Goal: Task Accomplishment & Management: Complete application form

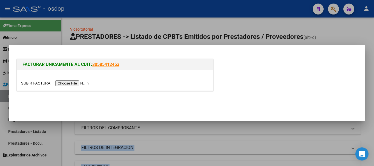
click at [85, 86] on input "file" at bounding box center [55, 84] width 69 height 6
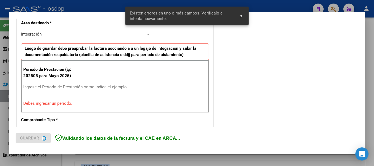
scroll to position [137, 0]
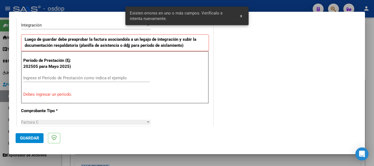
click at [50, 80] on input "Ingrese el Período de Prestación como indica el ejemplo" at bounding box center [86, 78] width 127 height 5
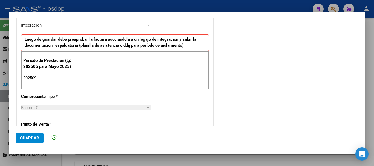
type input "202509"
click at [37, 137] on span "Guardar" at bounding box center [29, 138] width 19 height 5
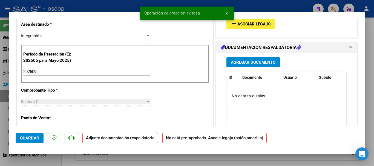
scroll to position [0, 0]
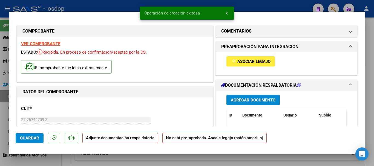
click at [237, 63] on span "Asociar Legajo" at bounding box center [253, 61] width 33 height 5
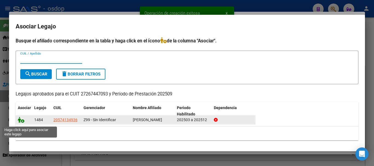
click at [21, 123] on icon at bounding box center [21, 120] width 7 height 6
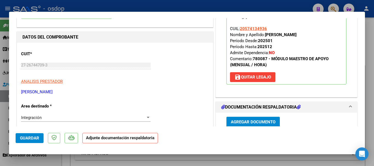
scroll to position [82, 0]
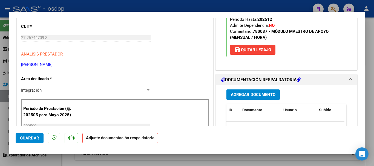
click at [255, 93] on span "Agregar Documento" at bounding box center [253, 95] width 45 height 5
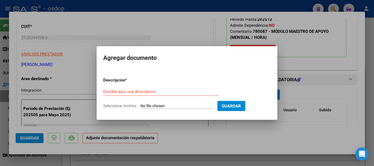
click at [133, 88] on div "Escriba aquí una descripcion" at bounding box center [161, 92] width 116 height 8
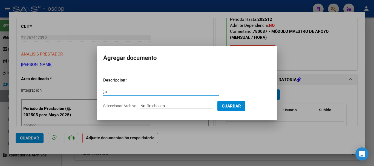
type input "}"
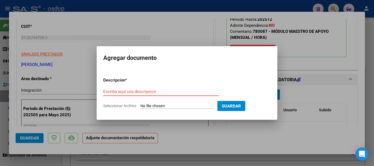
type input "a"
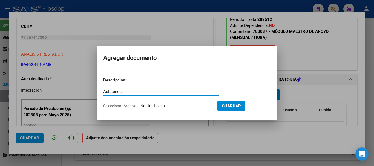
type input "Asistencia"
click at [168, 108] on input "Seleccionar Archivo" at bounding box center [177, 106] width 73 height 5
type input "C:\fakepath\BATISTA ASIST.pdf"
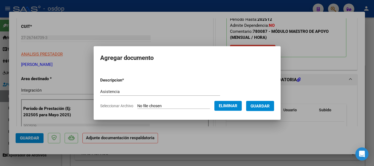
click at [259, 105] on span "Guardar" at bounding box center [260, 106] width 19 height 5
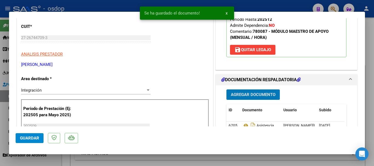
click at [33, 137] on span "Guardar" at bounding box center [29, 138] width 19 height 5
click at [371, 148] on div at bounding box center [187, 83] width 374 height 166
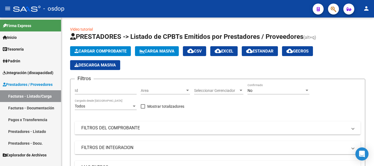
drag, startPoint x: 19, startPoint y: 38, endPoint x: 12, endPoint y: 35, distance: 7.5
click at [17, 38] on span "Inicio" at bounding box center [10, 38] width 14 height 6
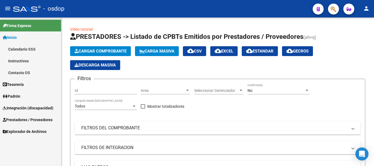
click at [26, 62] on link "Instructivos" at bounding box center [30, 61] width 61 height 12
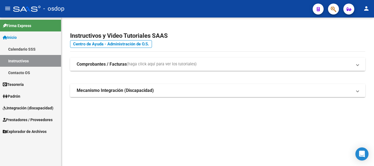
click at [153, 62] on span "(haga click aquí para ver los tutoriales)" at bounding box center [162, 64] width 70 height 6
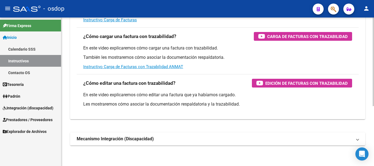
scroll to position [100, 0]
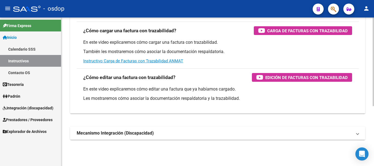
click at [139, 133] on strong "Mecanismo Integración (Discapacidad)" at bounding box center [115, 133] width 77 height 6
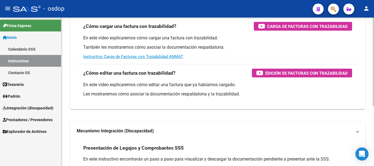
scroll to position [2, 0]
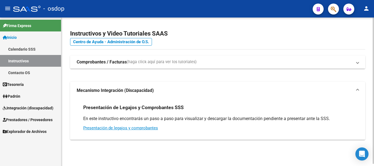
click at [149, 63] on span "(haga click aquí para ver los tutoriales)" at bounding box center [162, 62] width 70 height 6
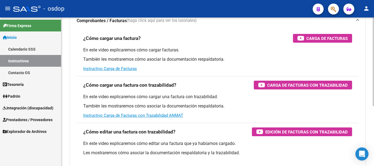
scroll to position [0, 0]
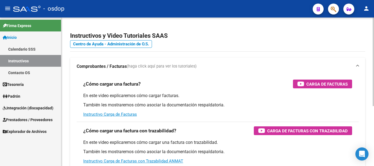
click at [138, 64] on span "(haga click aquí para ver los tutoriales)" at bounding box center [162, 67] width 70 height 6
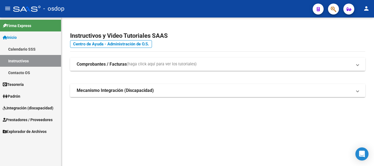
click at [21, 58] on link "Instructivos" at bounding box center [30, 61] width 61 height 12
click at [22, 72] on link "Contacto OS" at bounding box center [30, 73] width 61 height 12
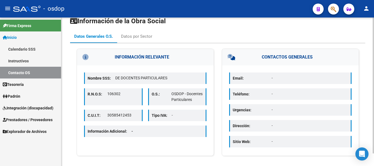
scroll to position [14, 0]
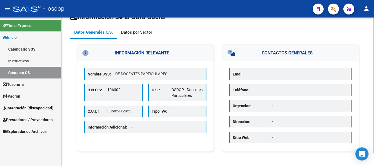
click at [127, 33] on div "Datos por Sector" at bounding box center [136, 32] width 31 height 6
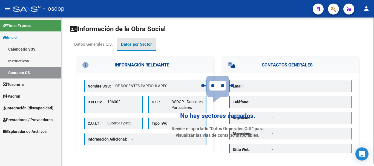
scroll to position [0, 0]
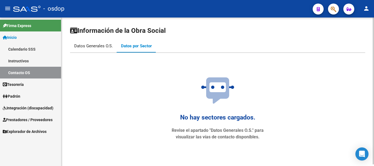
click at [100, 50] on div "Datos Generales O.S." at bounding box center [93, 45] width 47 height 13
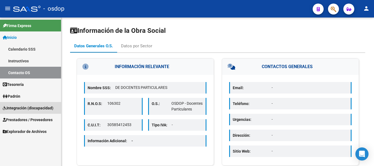
click at [30, 108] on span "Integración (discapacidad)" at bounding box center [28, 108] width 51 height 6
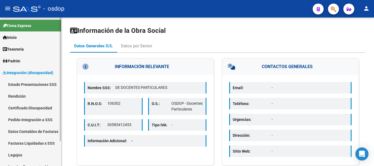
click at [24, 73] on span "Integración (discapacidad)" at bounding box center [28, 73] width 51 height 6
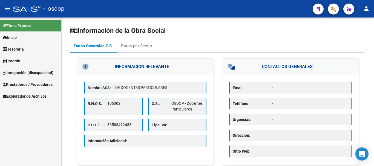
click at [14, 86] on span "Prestadores / Proveedores" at bounding box center [28, 85] width 50 height 6
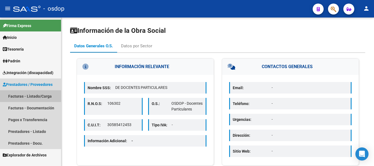
click at [15, 96] on link "Facturas - Listado/Carga" at bounding box center [30, 96] width 61 height 12
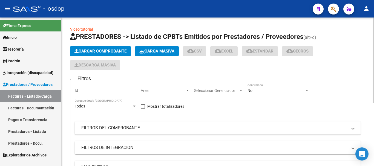
click at [246, 121] on div "Filtros Id Area Area Seleccionar Gerenciador Seleccionar Gerenciador No Confirm…" at bounding box center [218, 145] width 286 height 122
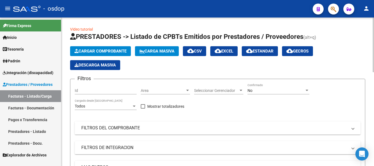
click at [146, 93] on div "Area Area" at bounding box center [165, 89] width 49 height 11
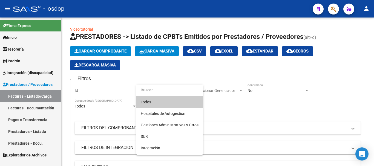
click at [260, 125] on div at bounding box center [187, 83] width 374 height 166
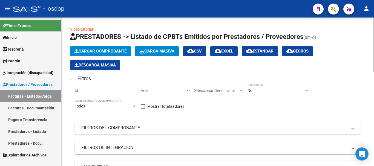
click at [252, 115] on div "Filtros Id Area Area Seleccionar Gerenciador Seleccionar Gerenciador No Confirm…" at bounding box center [218, 145] width 286 height 122
click at [166, 90] on span "Area" at bounding box center [163, 90] width 44 height 5
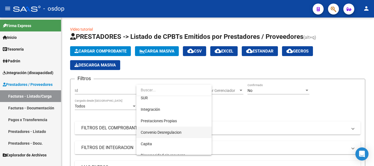
scroll to position [29, 0]
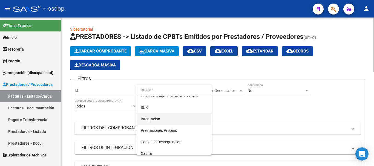
click at [157, 119] on span "Integración" at bounding box center [150, 119] width 19 height 4
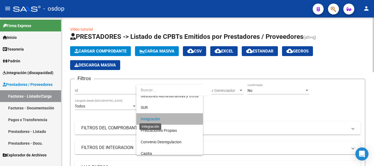
click at [298, 104] on div "Filtros Id Integración Area Seleccionar Gerenciador Seleccionar Gerenciador No …" at bounding box center [218, 145] width 286 height 122
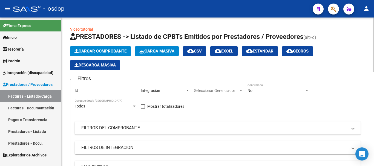
click at [227, 97] on div "Seleccionar Gerenciador Seleccionar Gerenciador" at bounding box center [218, 92] width 49 height 16
click at [225, 93] on span "Seleccionar Gerenciador" at bounding box center [216, 90] width 44 height 5
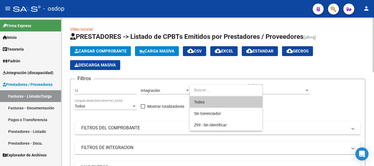
drag, startPoint x: 356, startPoint y: 120, endPoint x: 351, endPoint y: 119, distance: 4.3
click at [356, 120] on div at bounding box center [187, 83] width 374 height 166
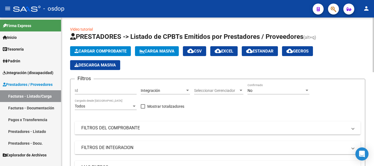
click at [315, 120] on div "Filtros Id Integración Area Seleccionar Gerenciador Seleccionar Gerenciador No …" at bounding box center [218, 145] width 286 height 122
click at [126, 127] on mat-panel-title "FILTROS DEL COMPROBANTE" at bounding box center [214, 128] width 266 height 6
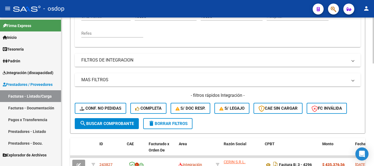
scroll to position [164, 0]
click at [161, 121] on span "delete Borrar Filtros" at bounding box center [167, 123] width 39 height 5
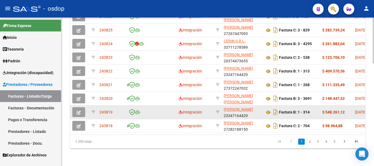
scroll to position [248, 0]
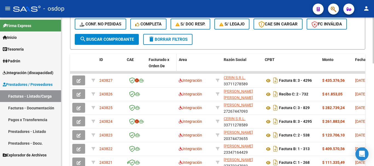
click at [155, 61] on span "Facturado x Orden De" at bounding box center [159, 63] width 21 height 11
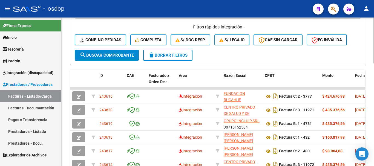
scroll to position [221, 0]
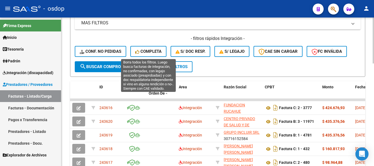
click at [144, 49] on span "Completa" at bounding box center [148, 51] width 26 height 5
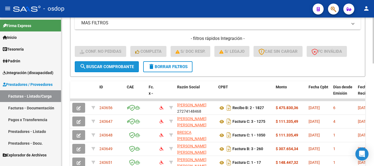
click at [121, 67] on span "search Buscar Comprobante" at bounding box center [107, 66] width 54 height 5
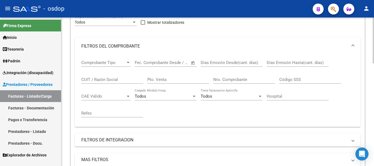
scroll to position [29, 0]
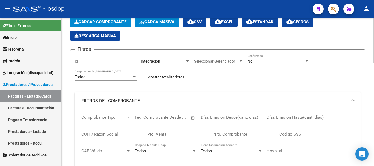
click at [357, 101] on mat-expansion-panel-header "FILTROS DEL COMPROBANTE" at bounding box center [218, 101] width 286 height 18
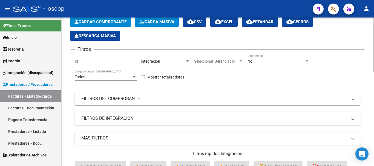
click at [91, 80] on div "Todos Cargado desde Masivo" at bounding box center [106, 75] width 62 height 11
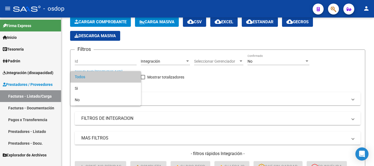
click at [91, 80] on span "Todos" at bounding box center [106, 77] width 62 height 12
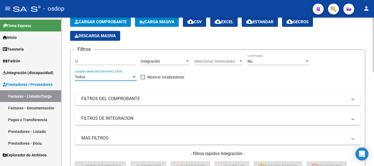
click at [262, 94] on mat-expansion-panel-header "FILTROS DEL COMPROBANTE" at bounding box center [218, 98] width 286 height 13
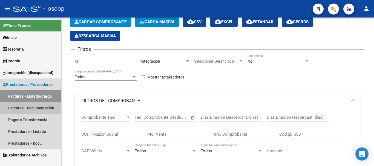
click at [53, 108] on link "Facturas - Documentación" at bounding box center [30, 108] width 61 height 12
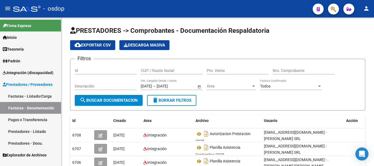
click at [32, 132] on link "Prestadores - Listado" at bounding box center [30, 132] width 61 height 12
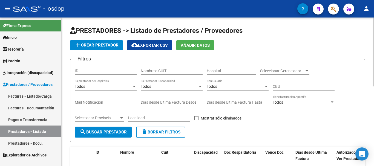
click at [151, 68] on div "Nombre o CUIT" at bounding box center [172, 69] width 62 height 11
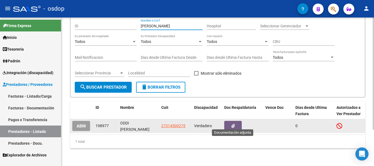
type input "oddi gisele"
click at [236, 122] on button "button" at bounding box center [233, 126] width 18 height 10
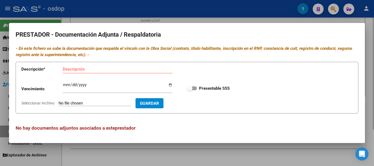
drag, startPoint x: 333, startPoint y: 153, endPoint x: 338, endPoint y: 153, distance: 4.9
click at [334, 153] on div at bounding box center [187, 83] width 374 height 166
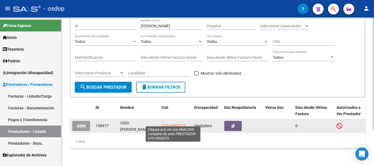
click at [174, 124] on span "27314500275" at bounding box center [173, 126] width 24 height 4
type textarea "27314500275"
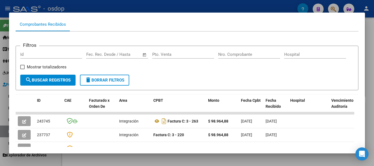
scroll to position [110, 0]
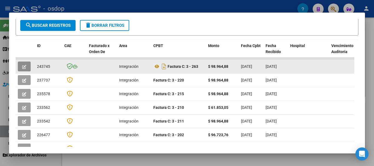
click at [28, 68] on button "button" at bounding box center [24, 67] width 13 height 10
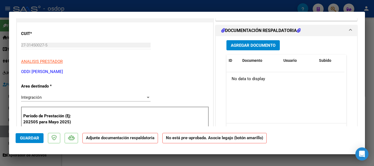
scroll to position [27, 0]
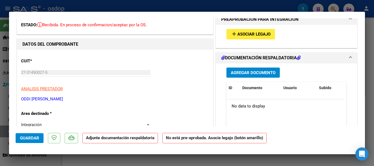
click at [234, 33] on mat-icon "add" at bounding box center [234, 34] width 7 height 7
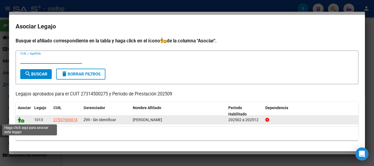
click at [23, 121] on icon at bounding box center [21, 120] width 7 height 6
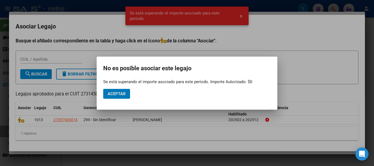
click at [122, 93] on span "Aceptar" at bounding box center [117, 93] width 18 height 5
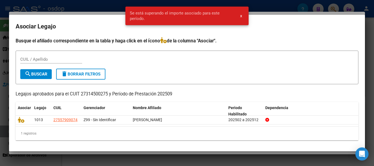
click at [374, 94] on div at bounding box center [187, 83] width 374 height 166
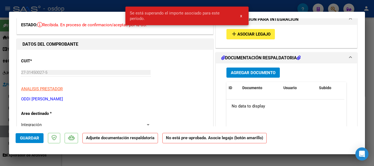
scroll to position [55, 0]
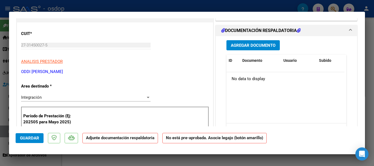
click at [371, 111] on div at bounding box center [187, 83] width 374 height 166
type input "$ 0,00"
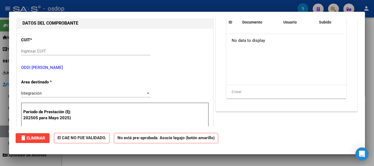
scroll to position [61, 0]
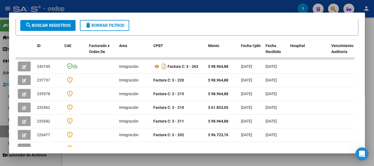
click at [368, 102] on div at bounding box center [187, 83] width 374 height 166
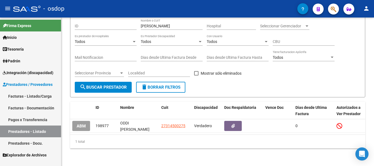
click at [38, 99] on link "Facturas - Listado/Carga" at bounding box center [30, 96] width 61 height 12
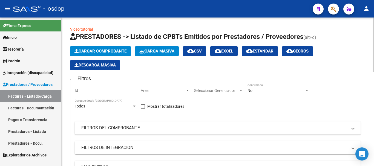
click at [109, 48] on button "Cargar Comprobante" at bounding box center [100, 51] width 61 height 10
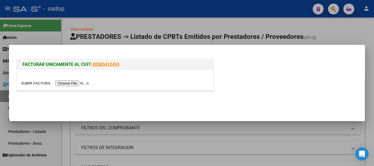
click at [64, 84] on input "file" at bounding box center [55, 84] width 69 height 6
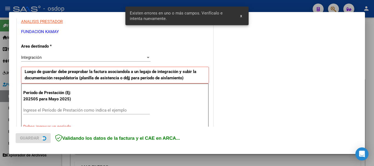
scroll to position [137, 0]
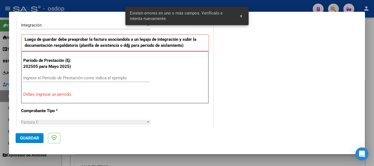
click at [34, 78] on input "Ingrese el Período de Prestación como indica el ejemplo" at bounding box center [86, 78] width 127 height 5
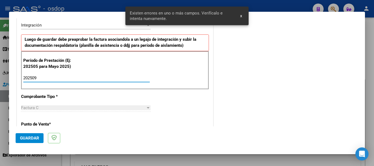
type input "202509"
click at [31, 135] on button "Guardar" at bounding box center [30, 138] width 28 height 10
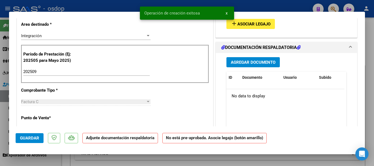
scroll to position [0, 0]
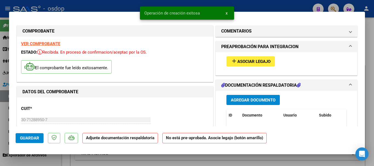
click at [237, 62] on span "Asociar Legajo" at bounding box center [253, 61] width 33 height 5
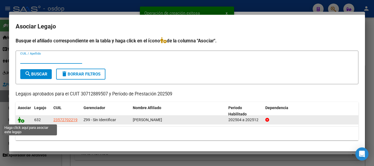
click at [22, 121] on icon at bounding box center [21, 120] width 7 height 6
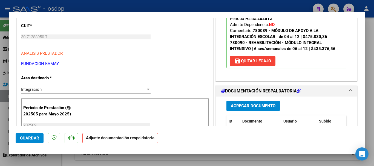
scroll to position [110, 0]
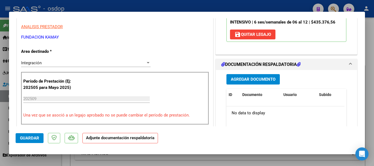
click at [254, 79] on span "Agregar Documento" at bounding box center [253, 79] width 45 height 5
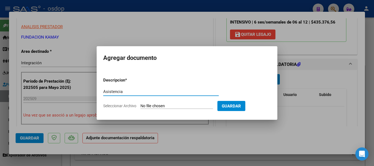
type input "Asistencia"
click at [179, 109] on input "Seleccionar Archivo" at bounding box center [177, 106] width 73 height 5
type input "C:\fakepath\KAMAY ASIST.pdf"
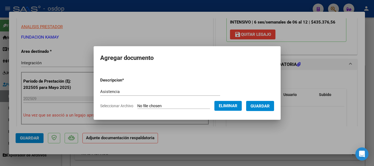
click at [270, 104] on span "Guardar" at bounding box center [260, 106] width 19 height 5
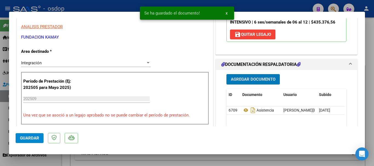
click at [35, 140] on span "Guardar" at bounding box center [29, 138] width 19 height 5
click at [369, 144] on div at bounding box center [187, 83] width 374 height 166
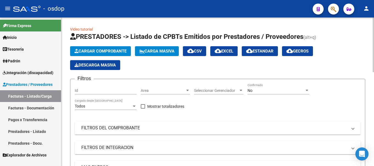
click at [104, 54] on button "Cargar Comprobante" at bounding box center [100, 51] width 61 height 10
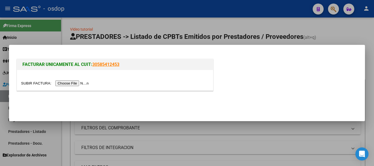
click at [69, 84] on input "file" at bounding box center [55, 84] width 69 height 6
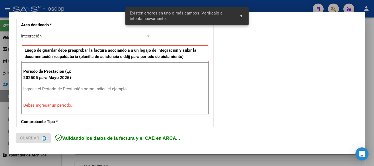
scroll to position [127, 0]
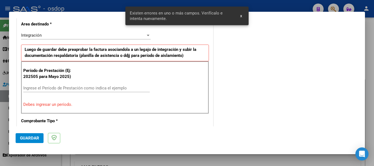
click at [31, 88] on input "Ingrese el Período de Prestación como indica el ejemplo" at bounding box center [86, 88] width 127 height 5
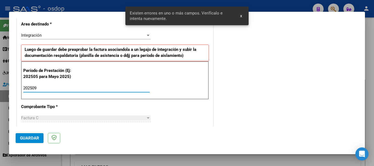
type input "202509"
click at [30, 135] on button "Guardar" at bounding box center [30, 138] width 28 height 10
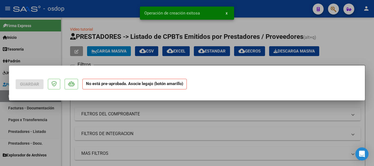
scroll to position [0, 0]
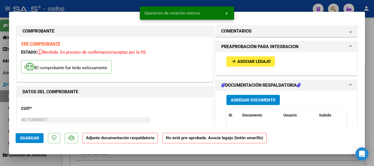
click at [258, 64] on span "Asociar Legajo" at bounding box center [253, 61] width 33 height 5
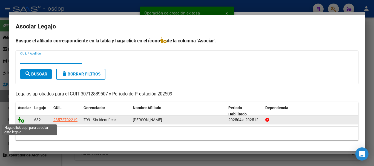
click at [22, 121] on icon at bounding box center [21, 120] width 7 height 6
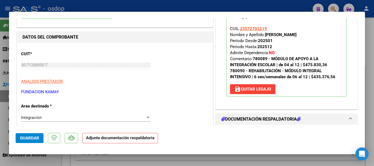
scroll to position [82, 0]
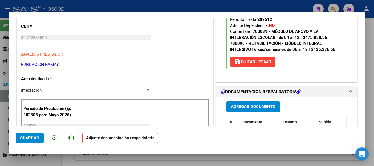
click at [258, 107] on span "Agregar Documento" at bounding box center [253, 107] width 45 height 5
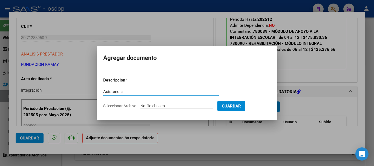
type input "Asistencia"
click at [163, 108] on input "Seleccionar Archivo" at bounding box center [177, 106] width 73 height 5
type input "C:\fakepath\kamay asist aie.pdf"
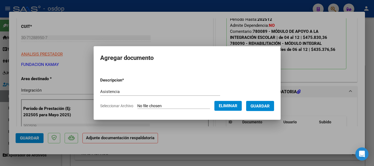
click at [270, 105] on span "Guardar" at bounding box center [260, 106] width 19 height 5
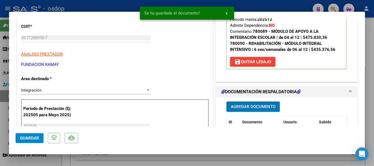
click at [31, 139] on span "Guardar" at bounding box center [29, 138] width 19 height 5
click at [371, 142] on div at bounding box center [187, 83] width 374 height 166
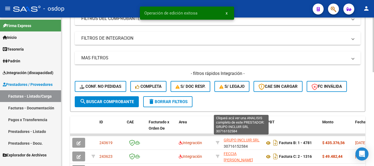
scroll to position [192, 0]
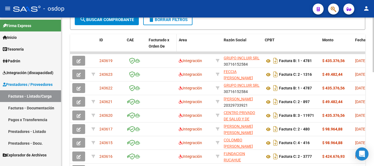
click at [154, 43] on div "Facturado x Orden De" at bounding box center [162, 43] width 26 height 13
click at [154, 42] on div "Facturado x Orden De" at bounding box center [162, 43] width 26 height 13
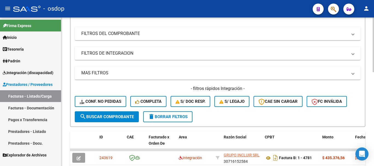
scroll to position [62, 0]
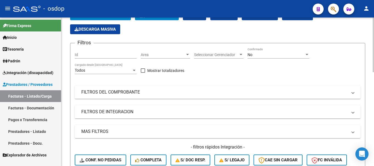
scroll to position [27, 0]
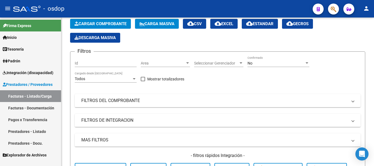
click at [22, 134] on link "Prestadores - Listado" at bounding box center [30, 132] width 61 height 12
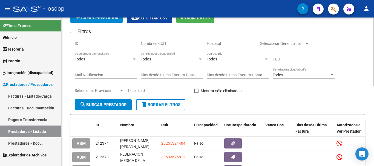
click at [178, 41] on input "Nombre o CUIT" at bounding box center [172, 43] width 62 height 5
type input "kamay"
click at [103, 110] on form "Filtros ID kamay Nombre o CUIT Hospital Seleccionar Gerenciador Seleccionar Ger…" at bounding box center [217, 73] width 295 height 83
click at [105, 105] on span "search Buscar Prestador" at bounding box center [103, 104] width 47 height 5
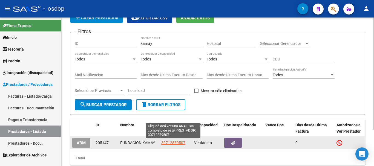
click at [169, 144] on span "30712889507" at bounding box center [173, 143] width 24 height 4
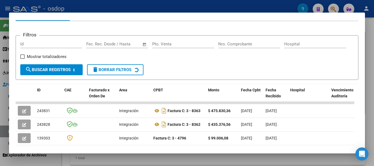
scroll to position [103, 0]
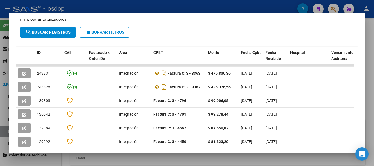
click at [370, 102] on div at bounding box center [187, 83] width 374 height 166
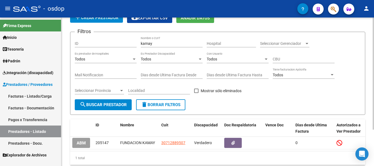
click at [362, 85] on form "Filtros ID kamay Nombre o CUIT Hospital Seleccionar Gerenciador Seleccionar Ger…" at bounding box center [217, 73] width 295 height 83
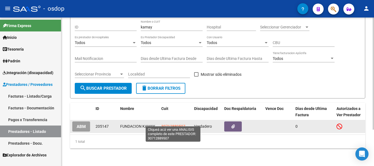
click at [168, 124] on span "30712889507" at bounding box center [173, 126] width 24 height 4
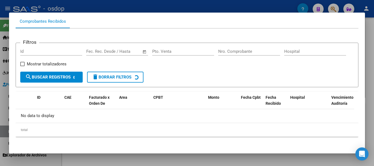
scroll to position [60, 0]
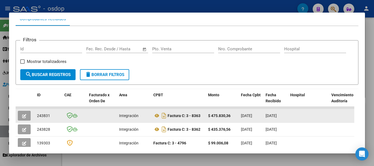
click at [26, 119] on button "button" at bounding box center [24, 116] width 13 height 10
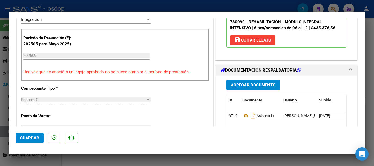
scroll to position [164, 0]
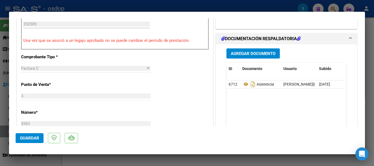
click at [371, 131] on div at bounding box center [187, 83] width 374 height 166
type input "$ 0,00"
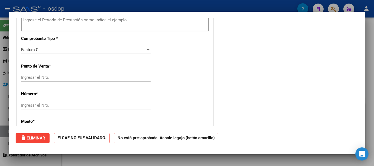
scroll to position [160, 0]
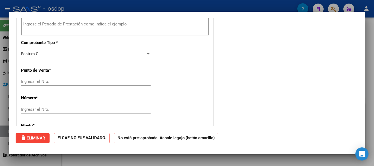
click at [371, 131] on div at bounding box center [187, 83] width 374 height 166
click at [371, 132] on div "PRESTADORES -> Listado de Prestadores / Proveedores add Crear Prestador cloud_d…" at bounding box center [217, 70] width 313 height 193
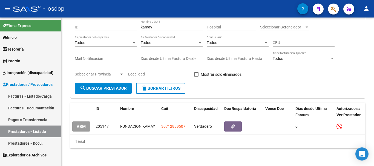
click at [25, 98] on link "Facturas - Listado/Carga" at bounding box center [30, 96] width 61 height 12
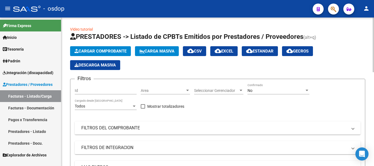
click at [113, 48] on button "Cargar Comprobante" at bounding box center [100, 51] width 61 height 10
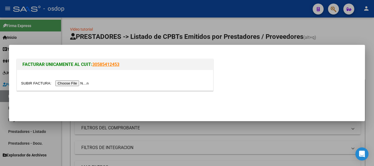
click at [82, 85] on input "file" at bounding box center [55, 84] width 69 height 6
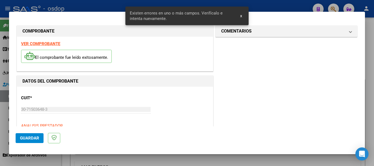
scroll to position [127, 0]
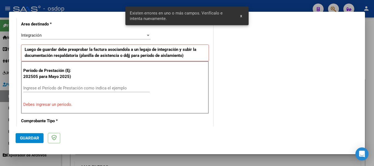
click at [31, 90] on input "Ingrese el Período de Prestación como indica el ejemplo" at bounding box center [86, 88] width 127 height 5
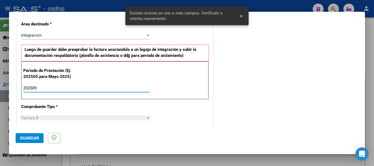
type input "202509"
click at [31, 138] on span "Guardar" at bounding box center [29, 138] width 19 height 5
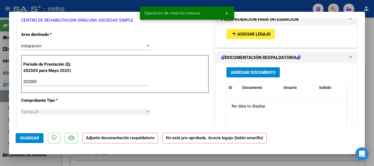
scroll to position [0, 0]
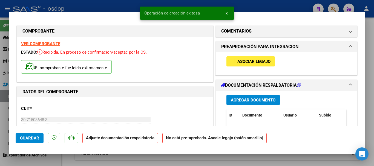
click at [243, 60] on span "Asociar Legajo" at bounding box center [253, 61] width 33 height 5
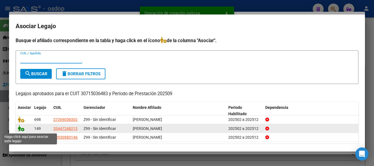
click at [21, 128] on icon at bounding box center [21, 128] width 7 height 6
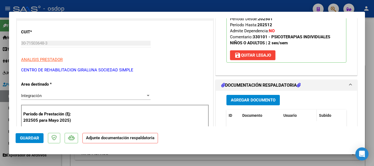
scroll to position [82, 0]
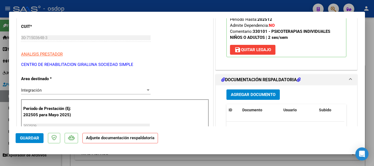
click at [254, 93] on span "Agregar Documento" at bounding box center [253, 95] width 45 height 5
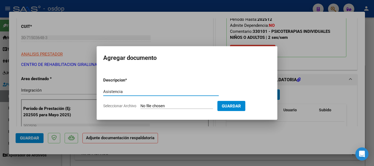
type input "Asistencia"
click at [158, 106] on input "Seleccionar Archivo" at bounding box center [177, 106] width 73 height 5
type input "C:\fakepath\giraluna asist.pdf"
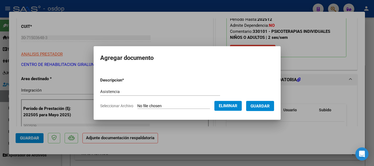
click at [261, 107] on span "Guardar" at bounding box center [260, 106] width 19 height 5
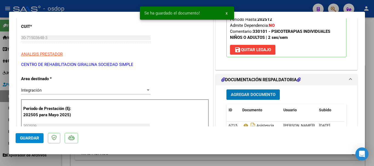
click at [37, 136] on span "Guardar" at bounding box center [29, 138] width 19 height 5
click at [371, 142] on div at bounding box center [187, 83] width 374 height 166
